Goal: Information Seeking & Learning: Check status

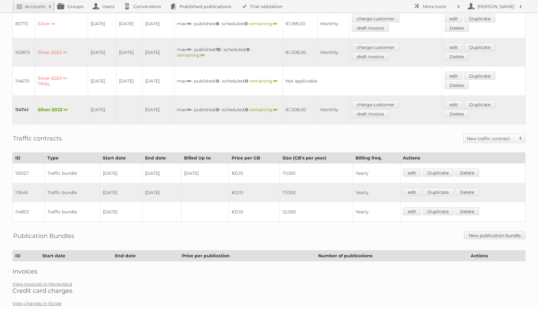
scroll to position [272, 0]
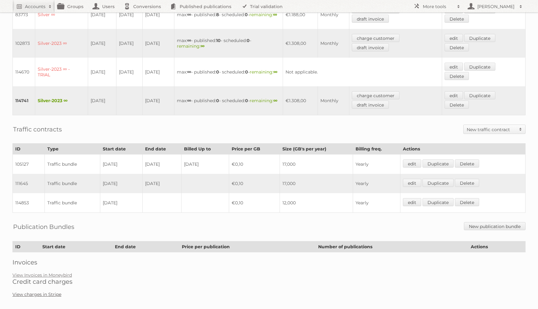
click at [54, 291] on link "View charges in Stripe" at bounding box center [36, 294] width 49 height 6
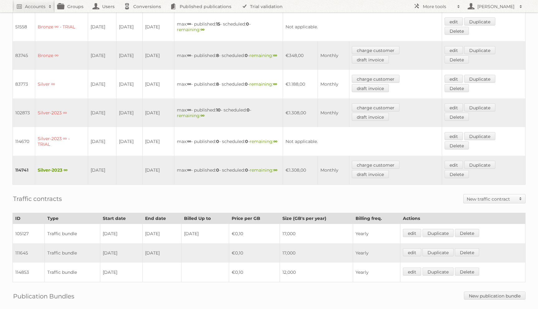
scroll to position [204, 0]
click at [363, 159] on link "charge customer" at bounding box center [376, 163] width 48 height 8
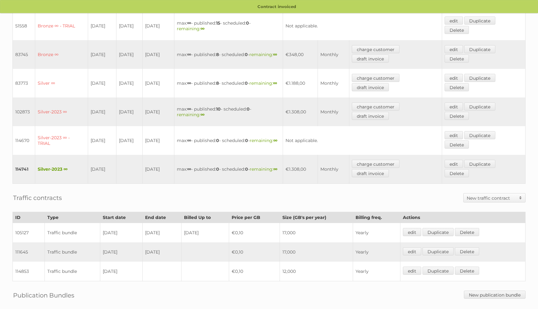
scroll to position [256, 0]
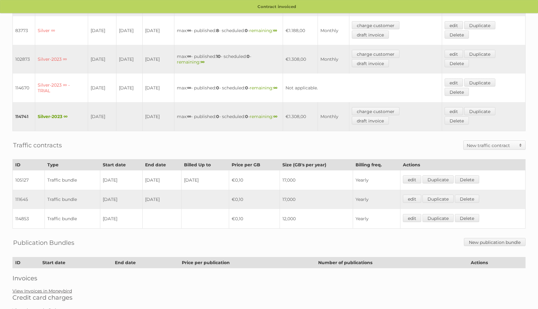
click at [53, 288] on link "View Invoices in Moneybird" at bounding box center [41, 291] width 59 height 6
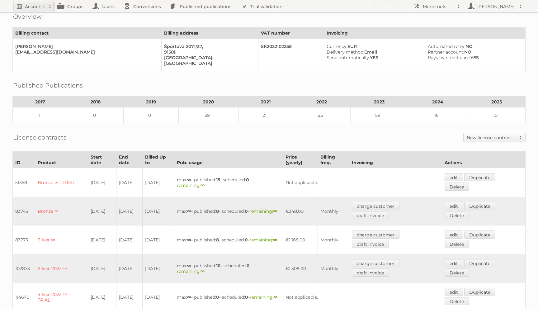
scroll to position [0, 0]
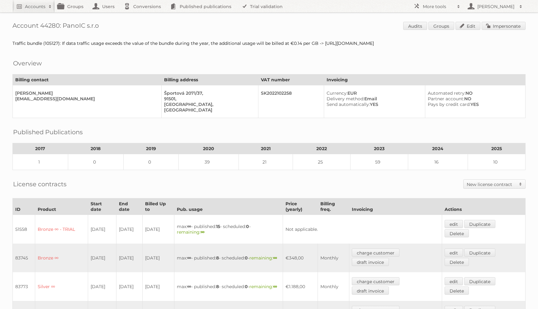
click at [413, 33] on div "Contract invoiced Account 44280: PanoIC s.r.o Audits Groups Edit Impersonate Tr…" at bounding box center [269, 287] width 538 height 575
click at [413, 26] on link "Audits" at bounding box center [415, 26] width 24 height 8
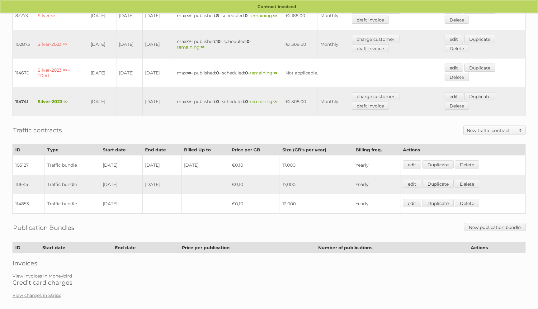
scroll to position [272, 0]
click at [60, 265] on div "Contract invoiced Account 44280: PanoIC s.r.o Audits Groups Edit Impersonate Tr…" at bounding box center [269, 15] width 538 height 575
click at [60, 272] on link "View Invoices in Moneybird" at bounding box center [41, 275] width 59 height 6
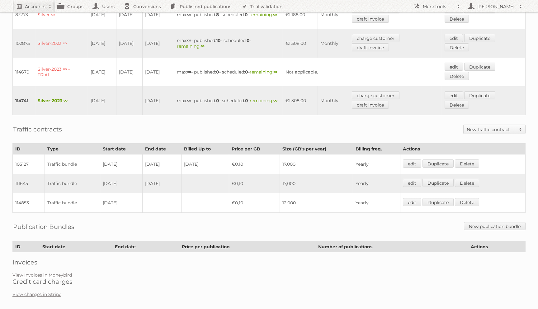
click at [22, 198] on td "114853" at bounding box center [29, 203] width 32 height 20
copy td "114853"
